Goal: Task Accomplishment & Management: Use online tool/utility

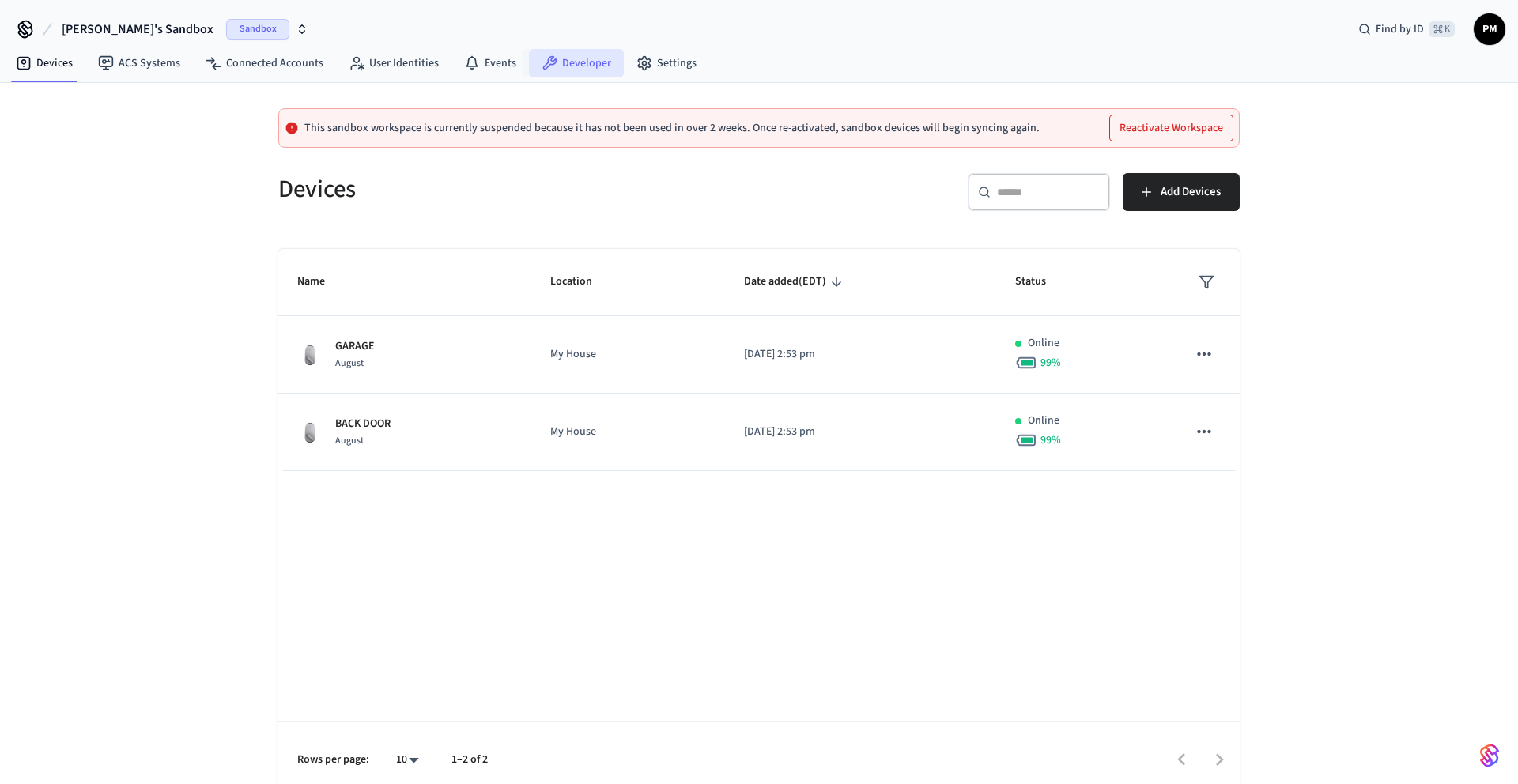
click at [574, 72] on link "Developer" at bounding box center [576, 63] width 95 height 29
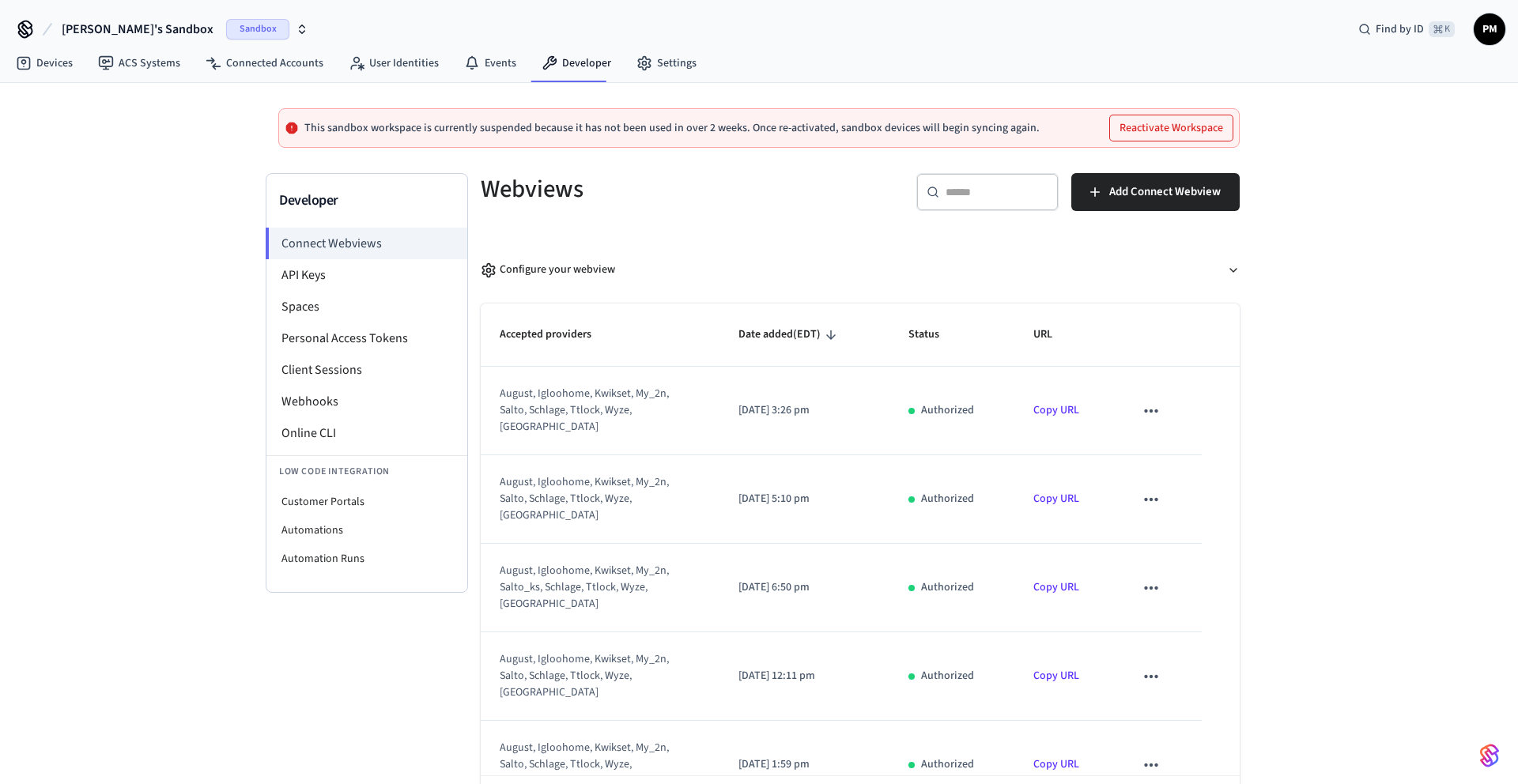
click at [92, 30] on span "[PERSON_NAME]'s Sandbox" at bounding box center [137, 29] width 151 height 19
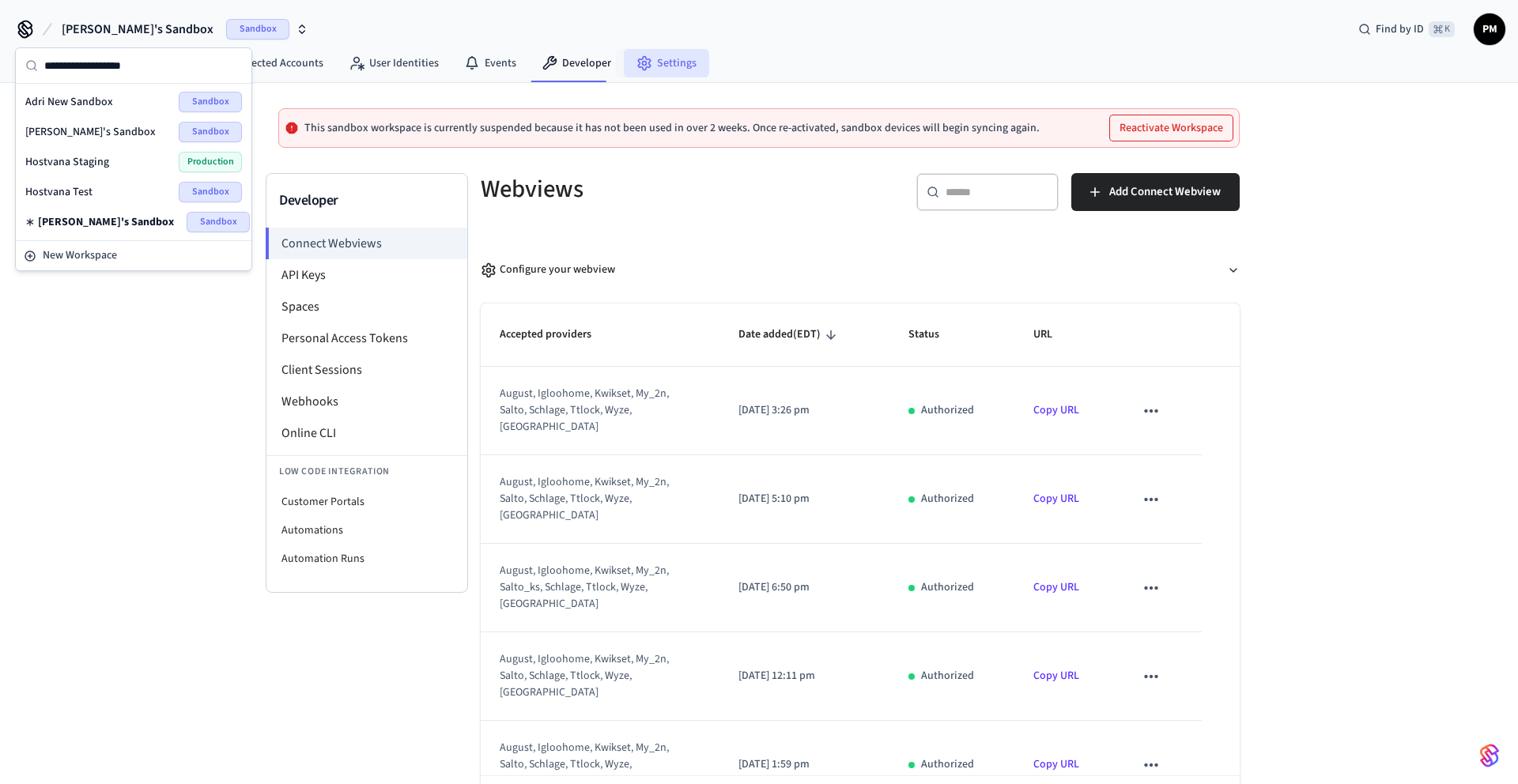
click at [646, 69] on link "Settings" at bounding box center [666, 63] width 86 height 29
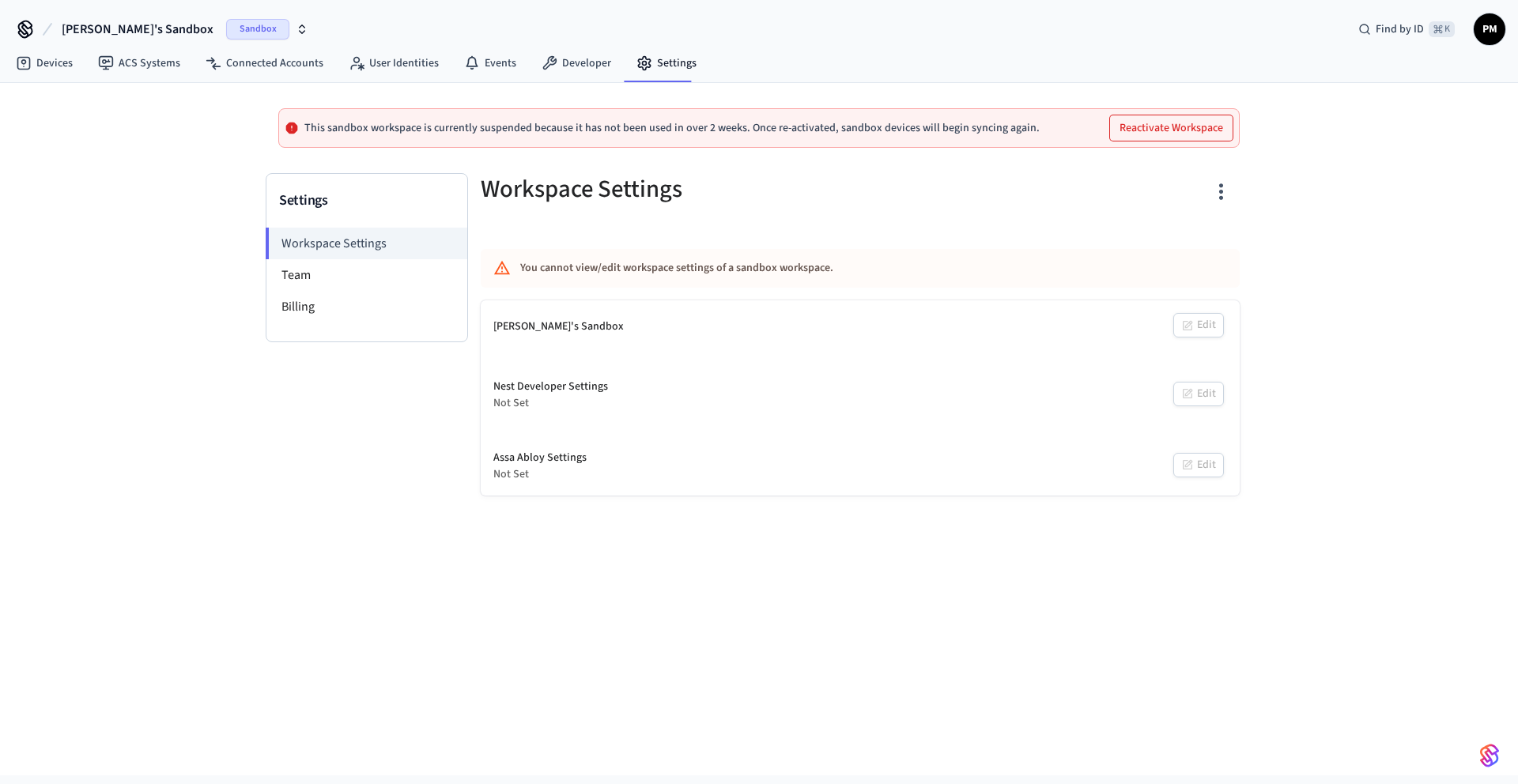
click at [569, 385] on div "Nest Developer Settings" at bounding box center [550, 387] width 114 height 16
click at [578, 74] on link "Developer" at bounding box center [576, 63] width 95 height 29
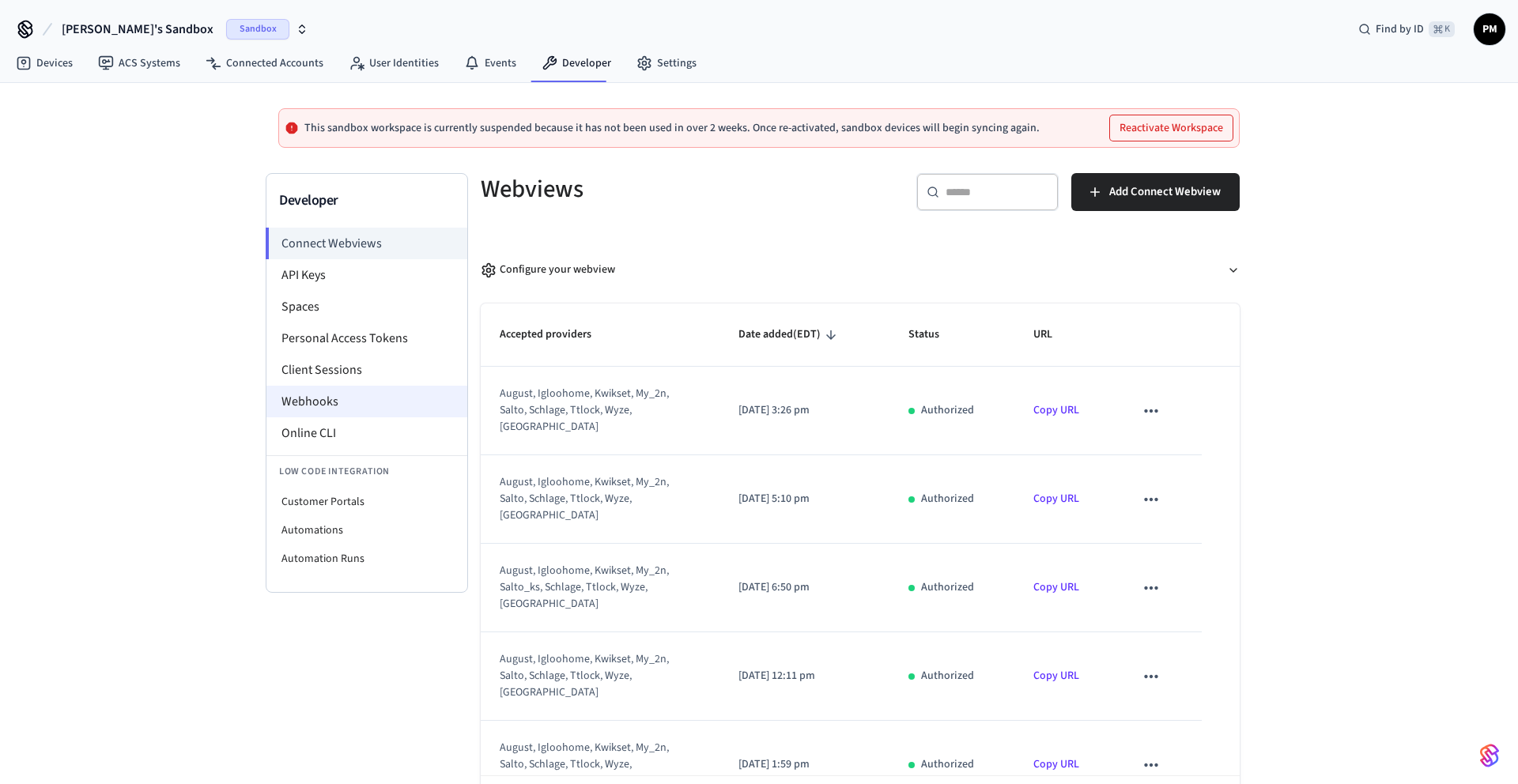
click at [394, 401] on li "Webhooks" at bounding box center [367, 401] width 201 height 32
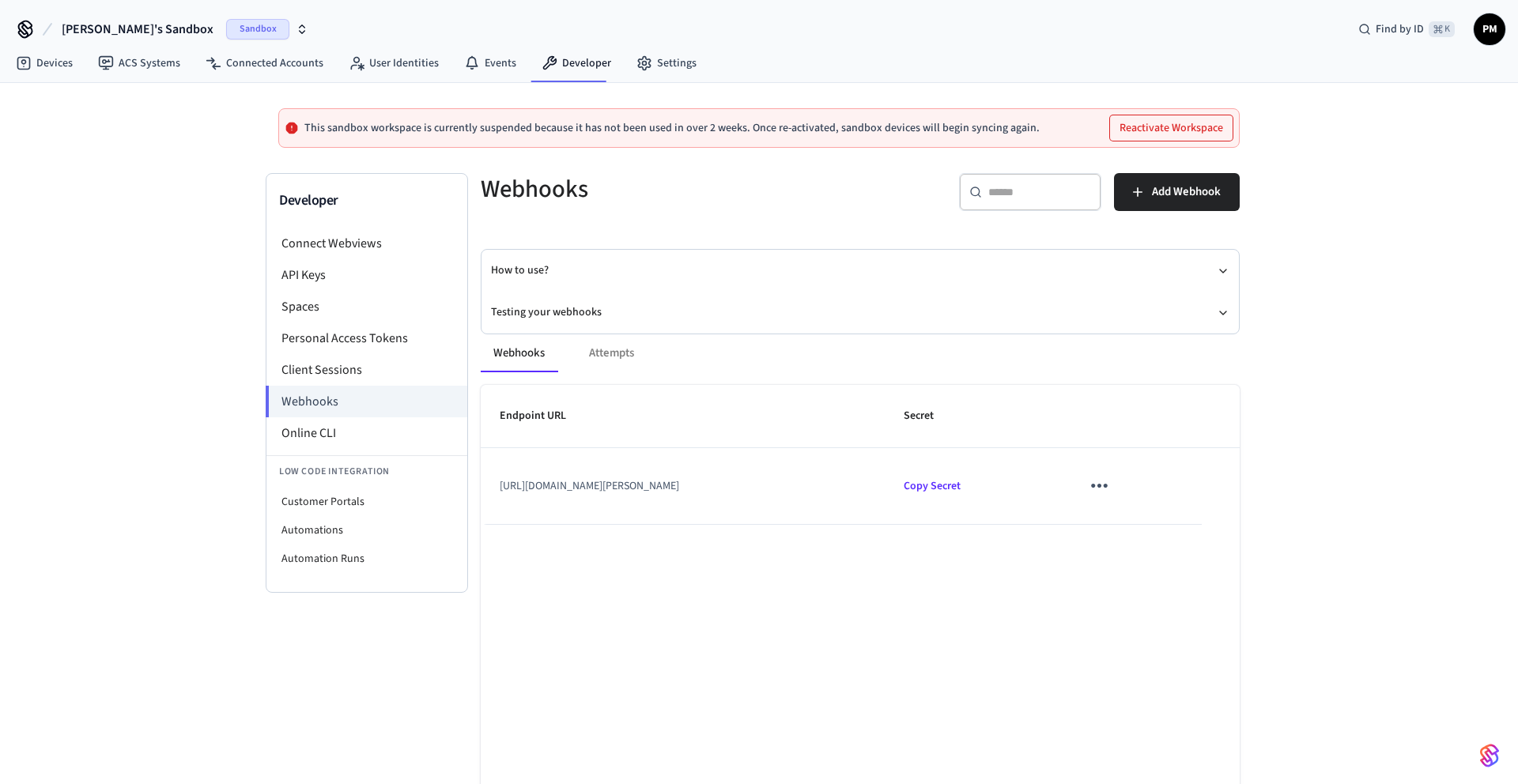
click at [1111, 486] on icon "sticky table" at bounding box center [1099, 485] width 24 height 24
click at [1036, 486] on div at bounding box center [759, 392] width 1518 height 784
click at [960, 487] on span "Copy Secret" at bounding box center [931, 487] width 57 height 16
